Goal: Task Accomplishment & Management: Complete application form

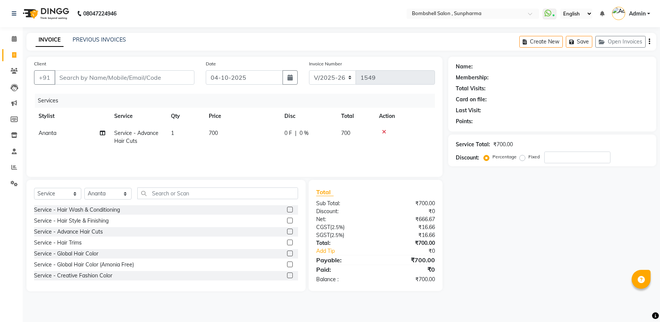
select select "4965"
select select "service"
select select "59017"
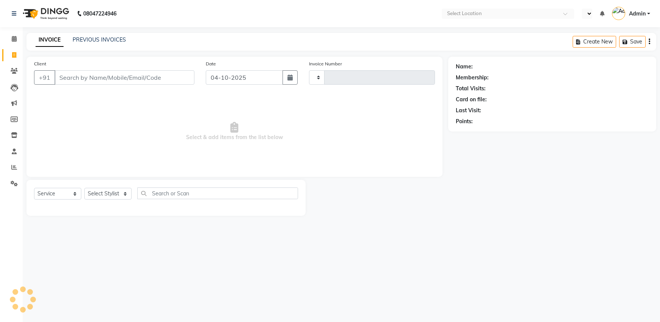
select select "service"
type input "1549"
select select "en"
select select "4965"
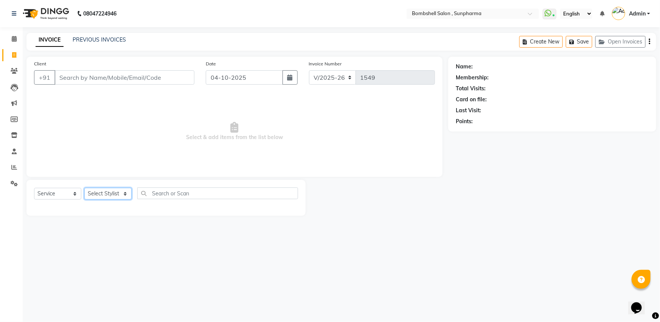
click at [105, 193] on select "Select Stylist aarti pariyar Ananta Anita Darji damini dhanlaxmi poonam malik s…" at bounding box center [107, 194] width 47 height 12
click at [84, 188] on select "Select Stylist aarti pariyar Ananta Anita Darji damini dhanlaxmi poonam malik s…" at bounding box center [107, 194] width 47 height 12
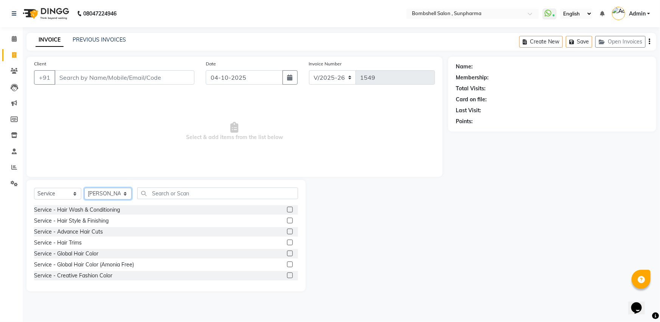
click at [110, 194] on select "Select Stylist aarti pariyar Ananta Anita Darji damini dhanlaxmi poonam malik s…" at bounding box center [107, 194] width 47 height 12
select select "59017"
click at [84, 188] on select "Select Stylist aarti pariyar Ananta Anita Darji damini dhanlaxmi poonam malik s…" at bounding box center [107, 194] width 47 height 12
click at [203, 194] on input "text" at bounding box center [217, 194] width 161 height 12
click at [287, 232] on label at bounding box center [290, 232] width 6 height 6
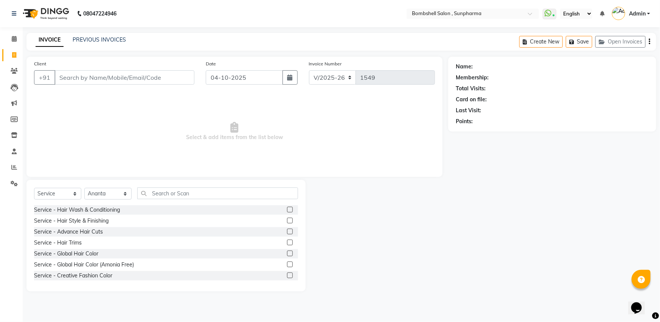
click at [287, 232] on input "checkbox" at bounding box center [289, 232] width 5 height 5
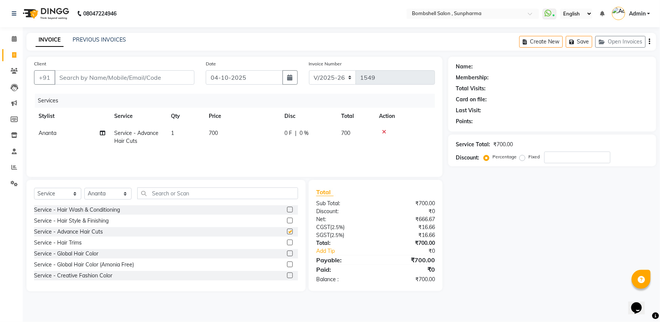
checkbox input "false"
click at [75, 190] on select "Select Service Product Membership Package Voucher Prepaid Gift Card" at bounding box center [57, 194] width 47 height 12
select select "product"
click at [34, 188] on select "Select Service Product Membership Package Voucher Prepaid Gift Card" at bounding box center [57, 194] width 47 height 12
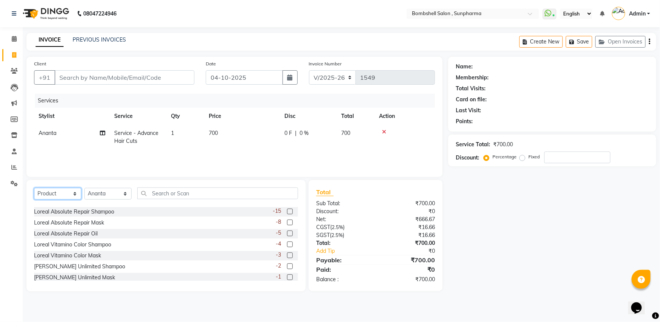
scroll to position [34, 0]
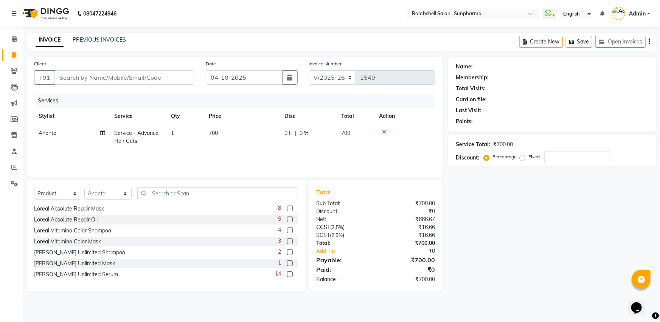
drag, startPoint x: 191, startPoint y: 183, endPoint x: 192, endPoint y: 193, distance: 9.9
click at [191, 190] on div "Select Service Product Membership Package Voucher Prepaid Gift Card Select Styl…" at bounding box center [165, 236] width 279 height 112
click at [192, 193] on input "text" at bounding box center [217, 194] width 161 height 12
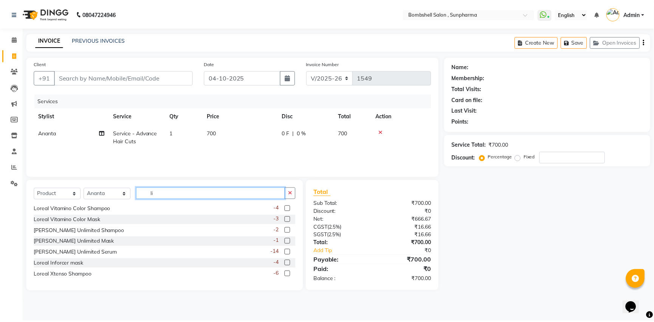
scroll to position [0, 0]
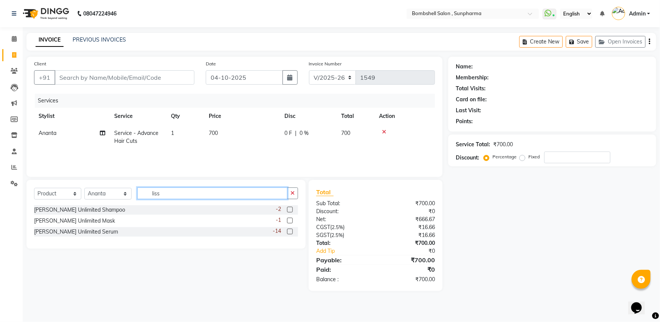
type input "liss"
click at [289, 211] on label at bounding box center [290, 210] width 6 height 6
click at [289, 211] on input "checkbox" at bounding box center [289, 210] width 5 height 5
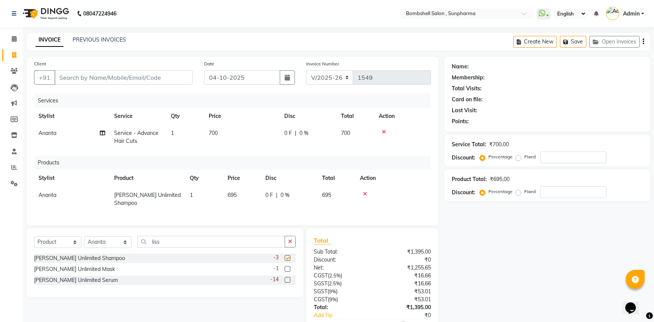
checkbox input "false"
click at [285, 272] on label at bounding box center [288, 269] width 6 height 6
click at [285, 272] on input "checkbox" at bounding box center [287, 269] width 5 height 5
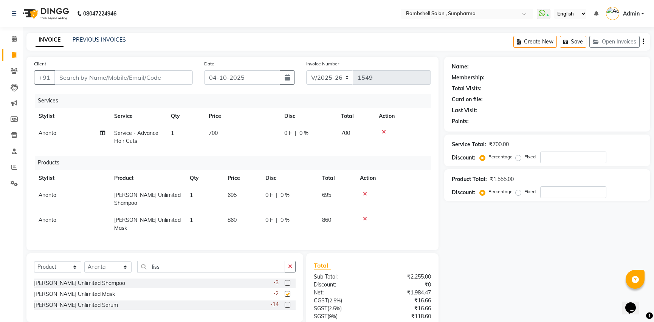
checkbox input "false"
click at [247, 194] on td "695" at bounding box center [242, 199] width 38 height 25
select select "59017"
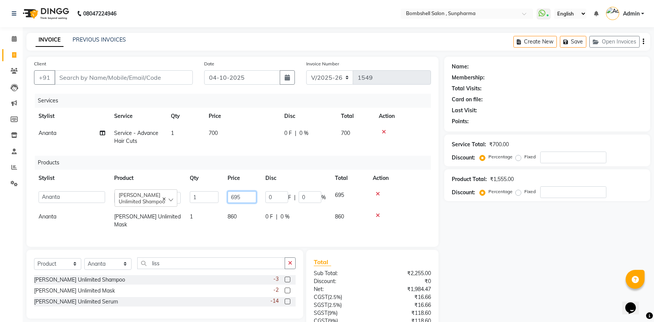
click at [250, 197] on input "695" at bounding box center [242, 197] width 29 height 12
type input "6"
type input "845"
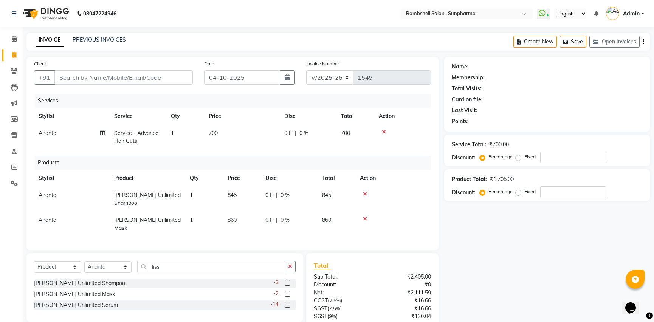
click at [242, 216] on td "860" at bounding box center [242, 224] width 38 height 25
select select "59017"
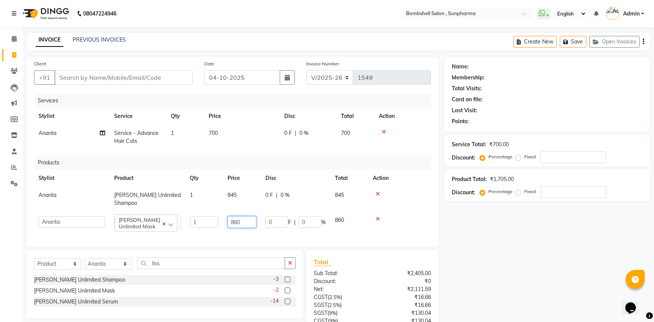
click at [247, 222] on input "860" at bounding box center [242, 222] width 29 height 12
type input "8"
type input "990"
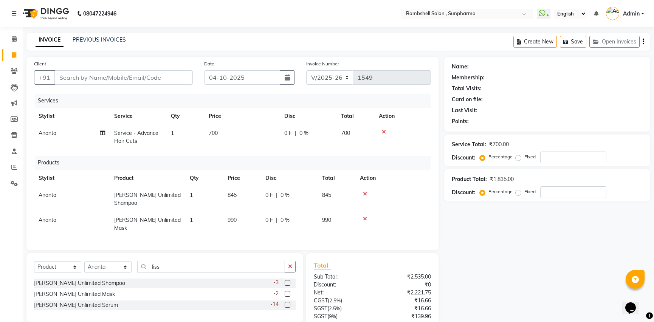
click at [252, 239] on div "Services Stylist Service Qty Price Disc Total Action Ananta Service - Advance H…" at bounding box center [232, 168] width 397 height 149
click at [112, 77] on input "Client" at bounding box center [123, 77] width 138 height 14
type input "7"
type input "0"
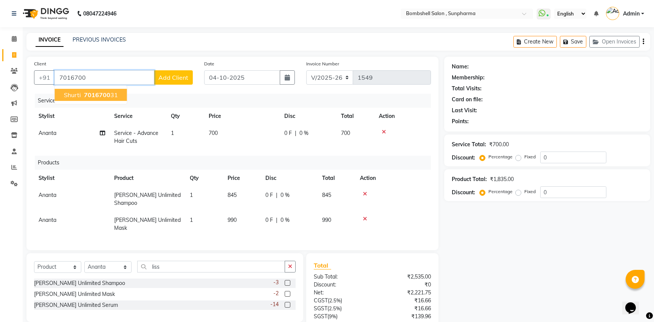
click at [99, 94] on span "7016700" at bounding box center [97, 95] width 26 height 8
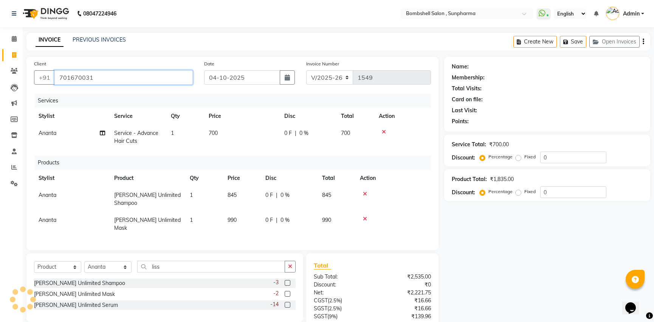
type input "701670031"
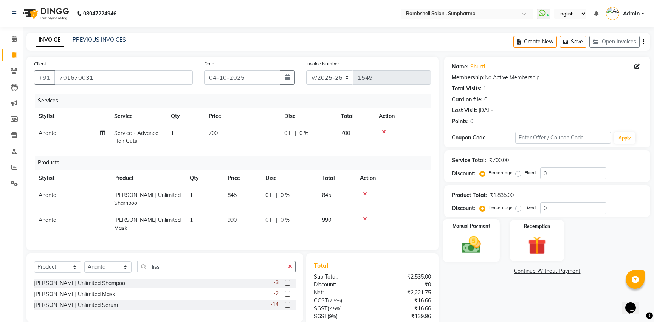
click at [472, 231] on div "Manual Payment" at bounding box center [471, 240] width 56 height 43
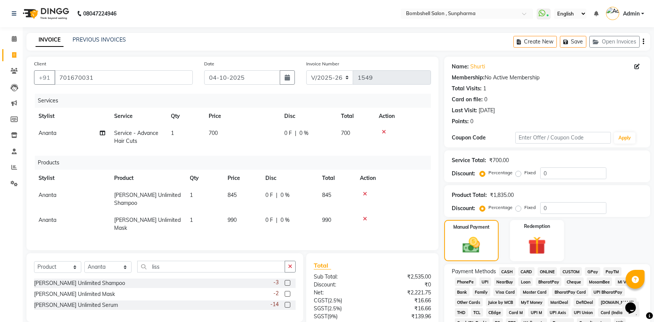
click at [586, 269] on span "GPay" at bounding box center [593, 271] width 16 height 9
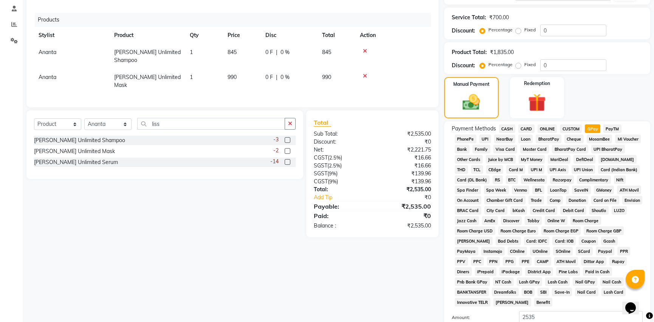
scroll to position [217, 0]
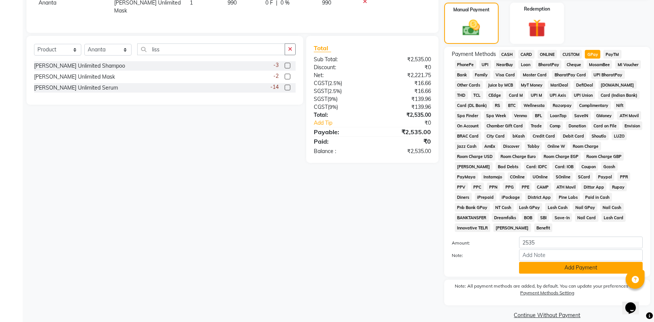
click at [529, 262] on button "Add Payment" at bounding box center [581, 268] width 124 height 12
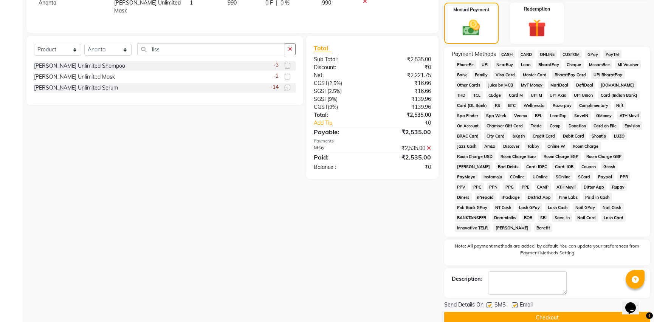
click at [528, 312] on button "Checkout" at bounding box center [547, 318] width 206 height 12
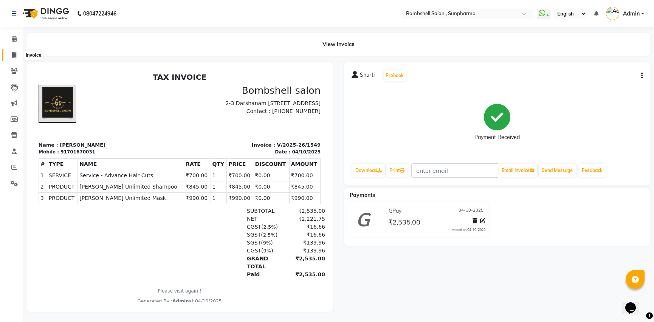
click at [15, 56] on icon at bounding box center [14, 55] width 4 height 6
select select "service"
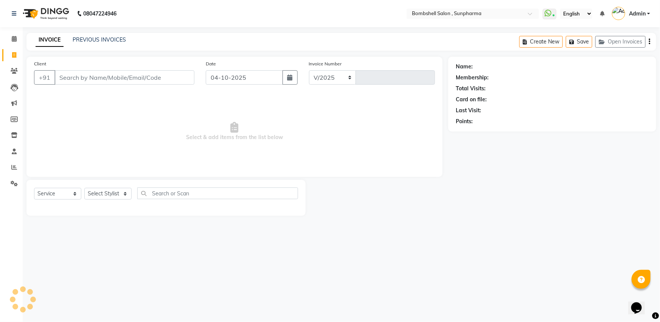
select select "4965"
type input "1550"
click at [126, 195] on select "Select Stylist aarti pariyar Ananta Anita Darji damini dhanlaxmi poonam malik s…" at bounding box center [107, 194] width 47 height 12
select select "86696"
click at [84, 188] on select "Select Stylist aarti pariyar Ananta Anita Darji damini dhanlaxmi poonam malik s…" at bounding box center [107, 194] width 47 height 12
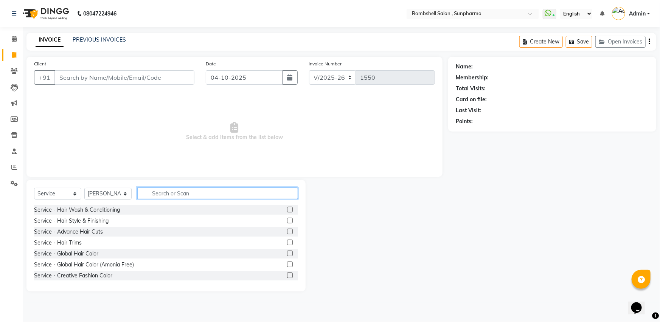
click at [185, 190] on input "text" at bounding box center [217, 194] width 161 height 12
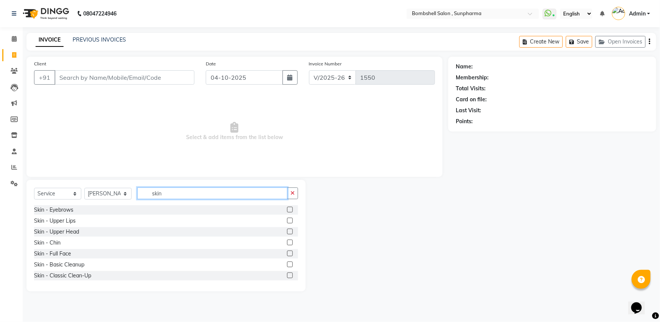
type input "skin"
click at [287, 219] on label at bounding box center [290, 221] width 6 height 6
click at [287, 219] on input "checkbox" at bounding box center [289, 221] width 5 height 5
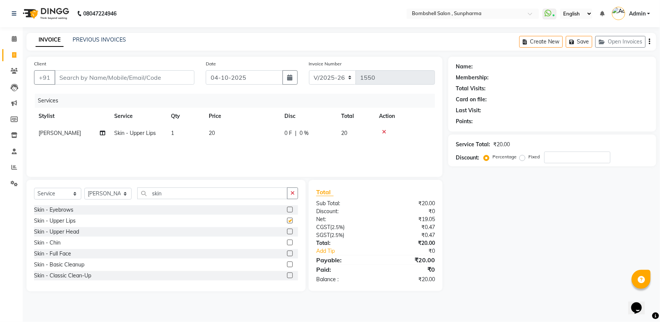
checkbox input "false"
click at [287, 230] on label at bounding box center [290, 232] width 6 height 6
click at [287, 230] on input "checkbox" at bounding box center [289, 232] width 5 height 5
checkbox input "false"
click at [287, 245] on label at bounding box center [290, 243] width 6 height 6
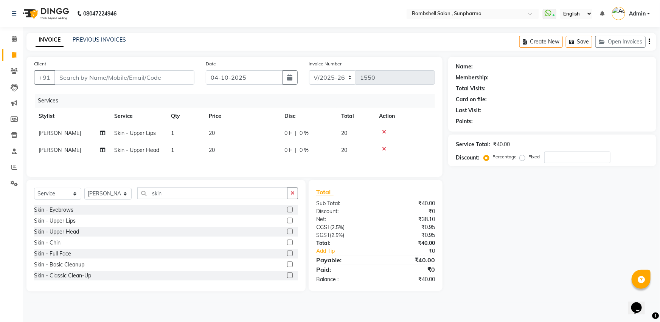
click at [287, 245] on input "checkbox" at bounding box center [289, 243] width 5 height 5
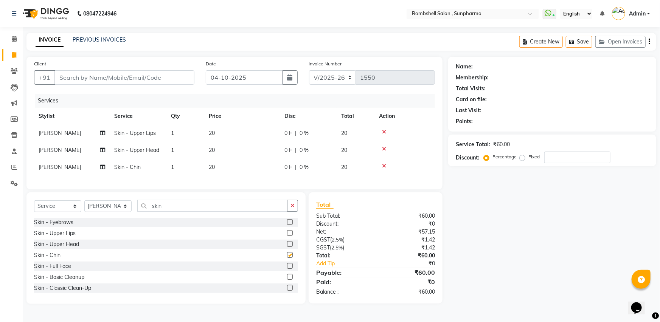
checkbox input "false"
click at [222, 133] on td "20" at bounding box center [242, 133] width 76 height 17
select select "86696"
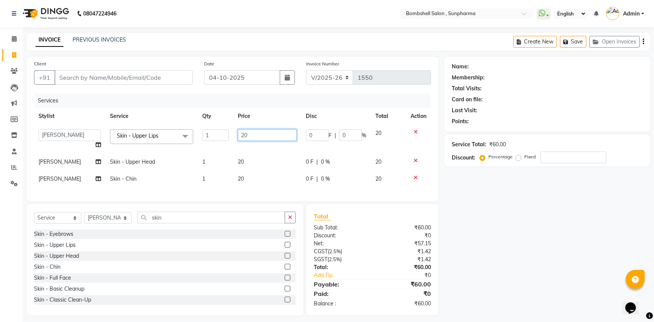
click at [252, 134] on input "20" at bounding box center [267, 135] width 59 height 12
type input "2"
type input "30"
click at [255, 155] on td "20" at bounding box center [267, 162] width 68 height 17
select select "86696"
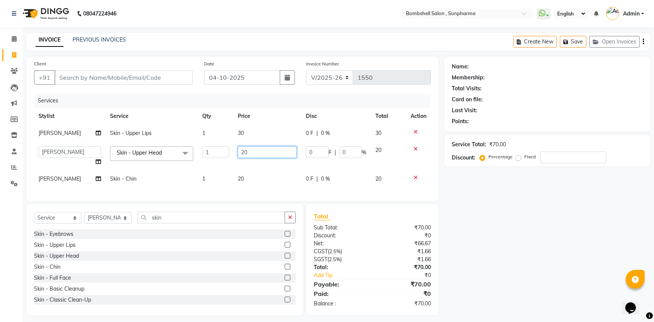
click at [265, 148] on input "20" at bounding box center [267, 152] width 59 height 12
type input "2"
type input "30"
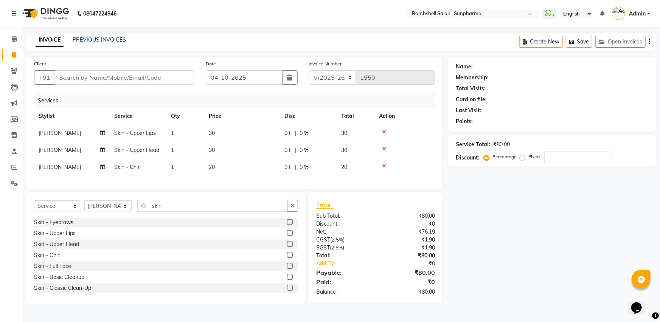
click at [244, 175] on td "20" at bounding box center [242, 167] width 76 height 17
select select "86696"
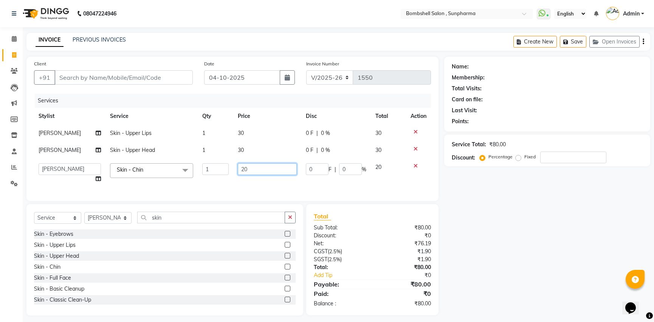
click at [271, 166] on input "20" at bounding box center [267, 169] width 59 height 12
type input "2"
type input "30"
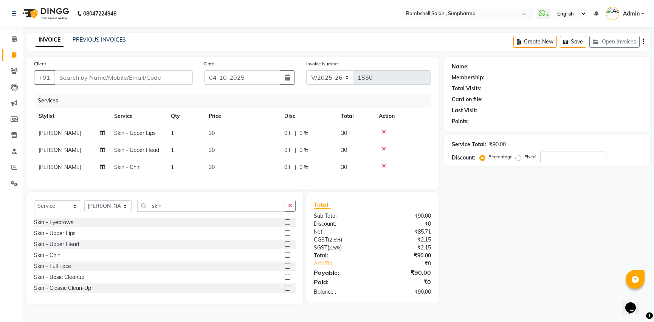
click at [259, 189] on div "Client +91 Date 04-10-2025 Invoice Number V/2025 V/2025-26 1550 Services Stylis…" at bounding box center [232, 123] width 412 height 133
click at [123, 208] on select "Select Stylist aarti pariyar Ananta Anita Darji damini dhanlaxmi poonam malik s…" at bounding box center [107, 206] width 47 height 12
select select "76568"
click at [84, 207] on select "Select Stylist aarti pariyar Ananta Anita Darji damini dhanlaxmi poonam malik s…" at bounding box center [107, 206] width 47 height 12
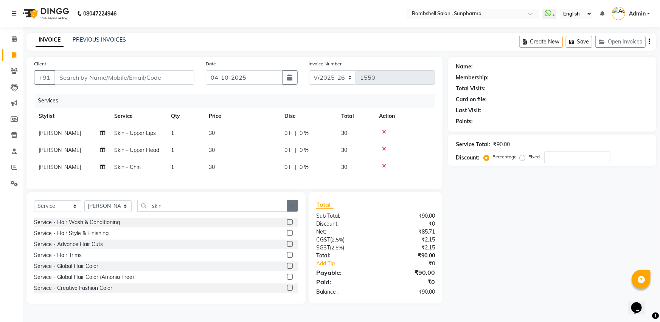
click at [294, 212] on button "button" at bounding box center [292, 206] width 11 height 12
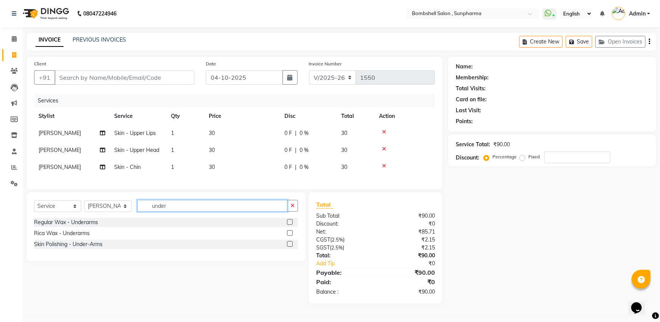
type input "under"
click at [291, 225] on label at bounding box center [290, 222] width 6 height 6
click at [291, 225] on input "checkbox" at bounding box center [289, 222] width 5 height 5
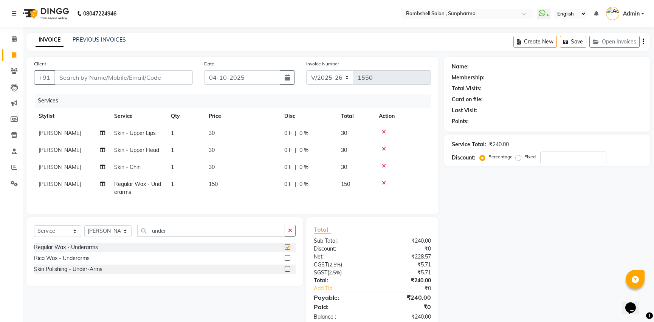
checkbox input "false"
click at [94, 71] on input "Client" at bounding box center [123, 77] width 138 height 14
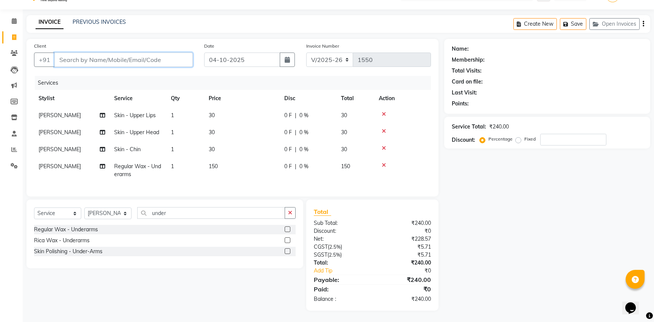
click at [103, 57] on input "Client" at bounding box center [123, 60] width 138 height 14
type input "9"
type input "0"
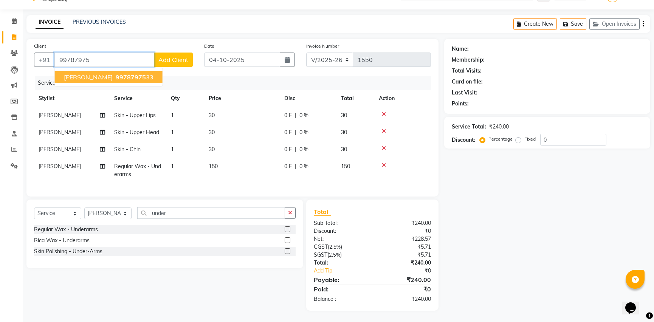
click at [114, 73] on ngb-highlight "99787975 33" at bounding box center [133, 77] width 39 height 8
type input "9978797533"
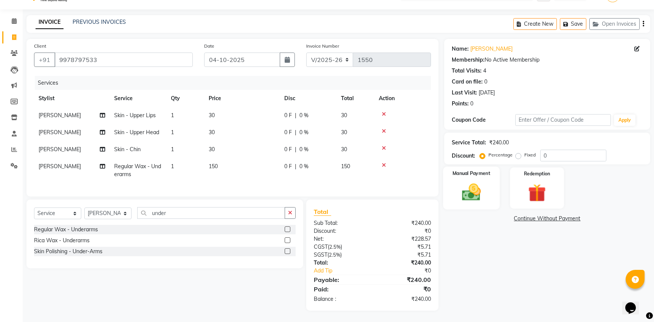
click at [471, 191] on img at bounding box center [471, 193] width 31 height 22
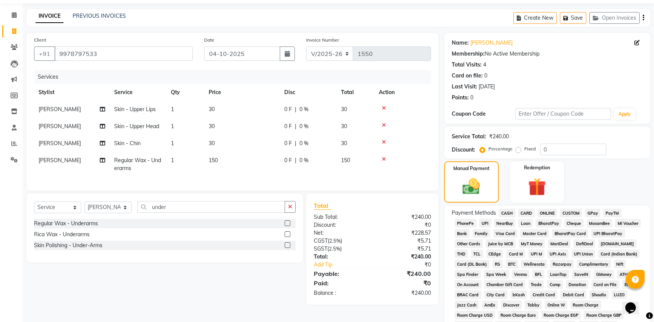
click at [511, 214] on span "CASH" at bounding box center [507, 213] width 16 height 9
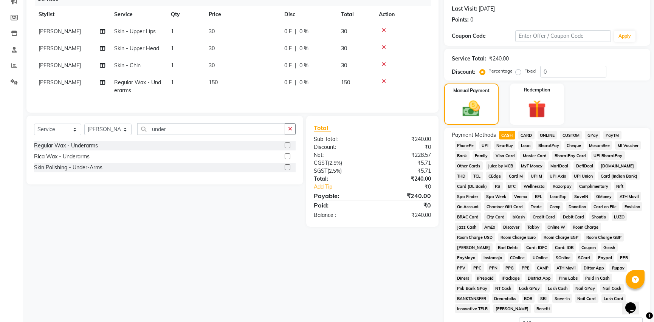
scroll to position [183, 0]
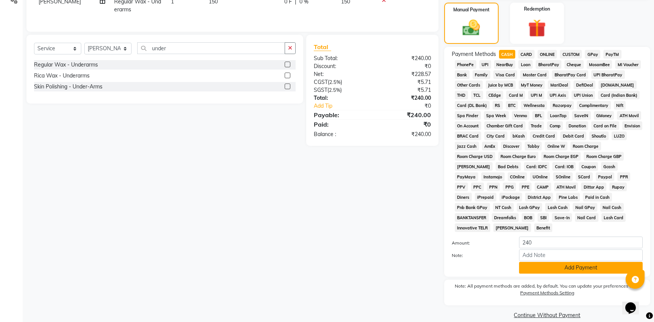
click at [569, 262] on button "Add Payment" at bounding box center [581, 268] width 124 height 12
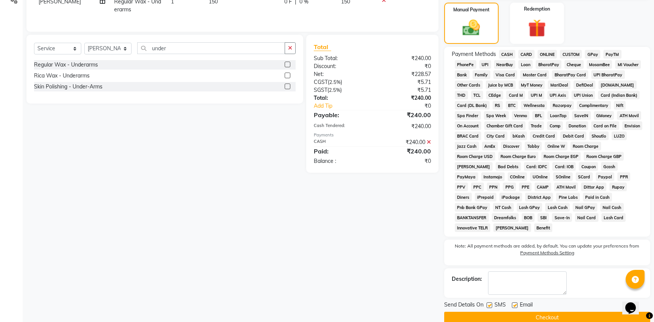
click at [564, 312] on button "Checkout" at bounding box center [547, 318] width 206 height 12
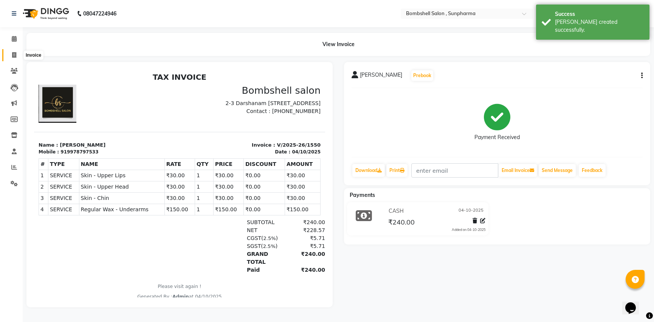
click at [14, 53] on icon at bounding box center [14, 55] width 4 height 6
select select "4965"
select select "service"
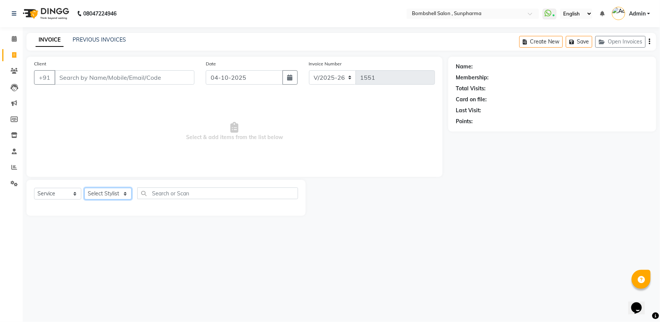
click at [123, 197] on select "Select Stylist aarti pariyar Ananta Anita Darji damini dhanlaxmi poonam malik s…" at bounding box center [107, 194] width 47 height 12
select select "86696"
click at [84, 188] on select "Select Stylist aarti pariyar Ananta Anita Darji damini dhanlaxmi poonam malik s…" at bounding box center [107, 194] width 47 height 12
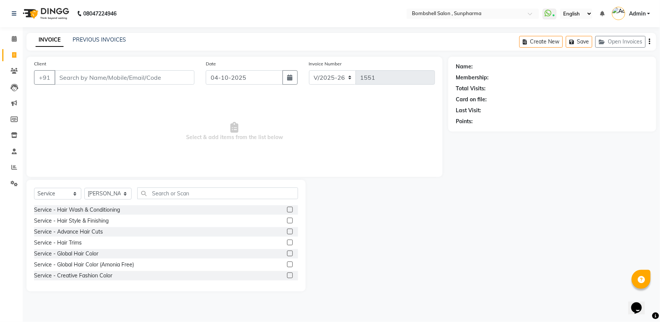
click at [287, 210] on label at bounding box center [290, 210] width 6 height 6
click at [287, 210] on input "checkbox" at bounding box center [289, 210] width 5 height 5
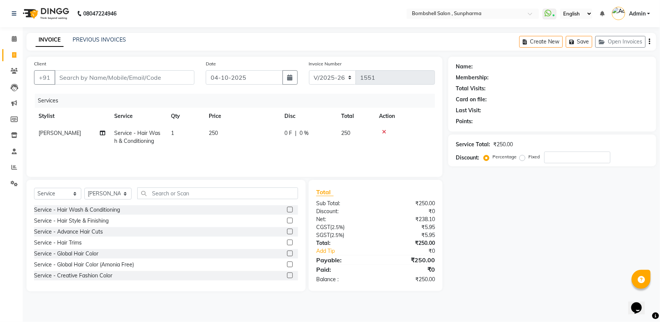
click at [259, 132] on td "250" at bounding box center [242, 137] width 76 height 25
checkbox input "false"
select select "86696"
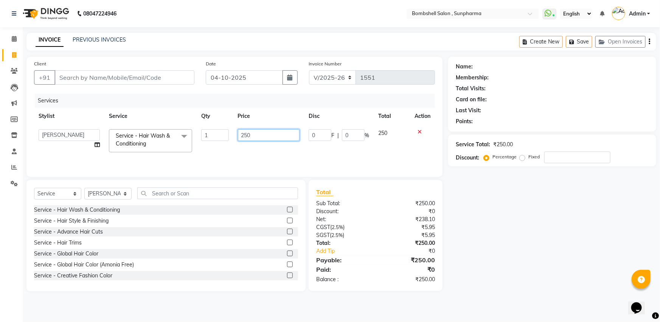
drag, startPoint x: 272, startPoint y: 130, endPoint x: 234, endPoint y: 136, distance: 38.2
click at [234, 136] on td "250" at bounding box center [268, 141] width 71 height 32
type input "300"
click at [111, 78] on input "Client" at bounding box center [124, 77] width 140 height 14
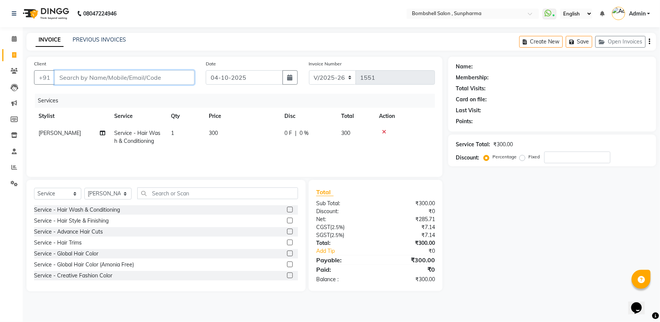
type input "7"
type input "0"
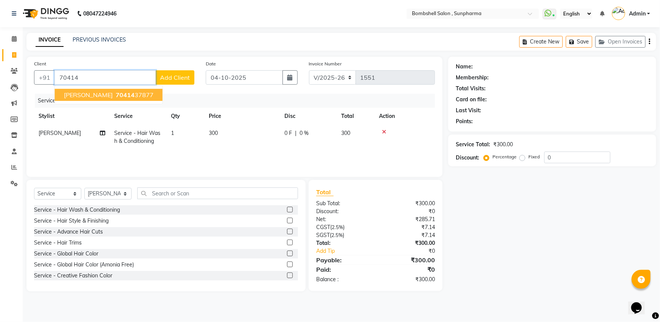
click at [116, 91] on span "70414" at bounding box center [125, 95] width 19 height 8
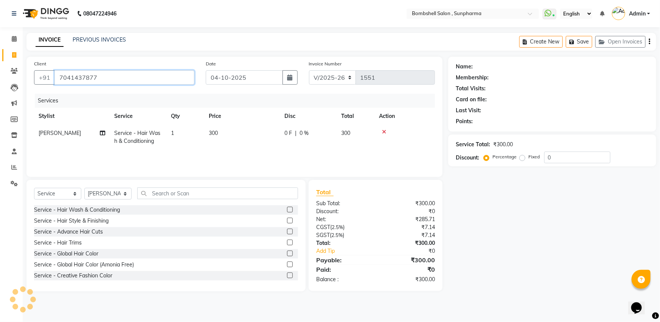
type input "7041437877"
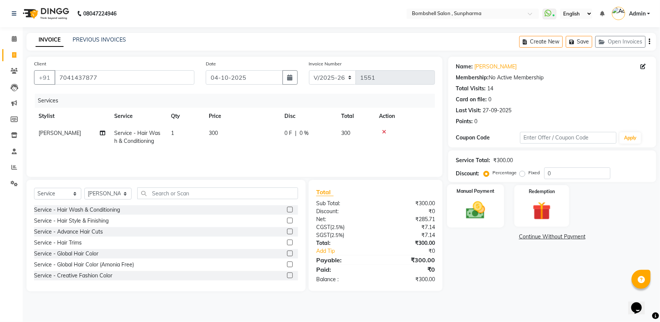
click at [473, 212] on img at bounding box center [475, 210] width 31 height 22
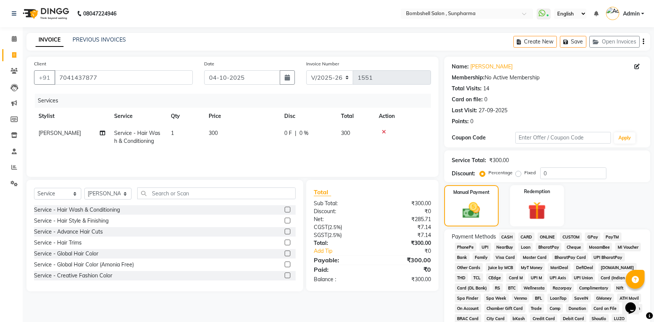
click at [503, 235] on span "CASH" at bounding box center [507, 237] width 16 height 9
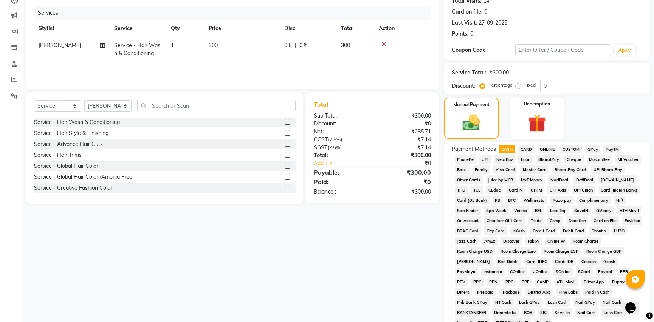
scroll to position [172, 0]
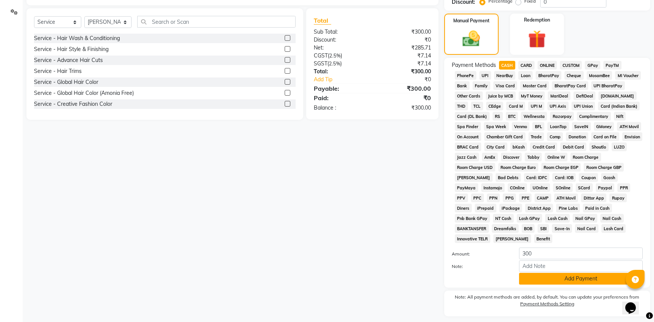
click at [542, 273] on button "Add Payment" at bounding box center [581, 279] width 124 height 12
